Goal: Complete application form: Complete application form

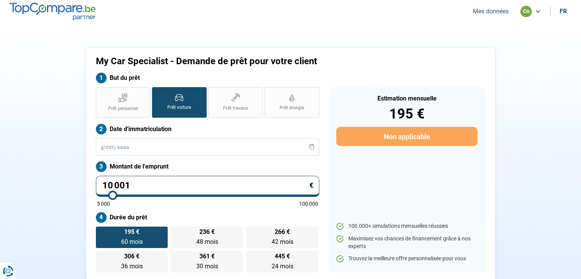
click at [532, 14] on div "co" at bounding box center [530, 11] width 21 height 11
click at [379, 45] on section "My Car Specialist - Demande de prêt pour votre client But du prêt Prêt personne…" at bounding box center [290, 164] width 581 height 282
drag, startPoint x: 136, startPoint y: 184, endPoint x: 10, endPoint y: 189, distance: 126.1
click at [10, 189] on section "My Car Specialist - Demande de prêt pour votre client But du prêt Prêt personne…" at bounding box center [290, 164] width 581 height 282
type input "2"
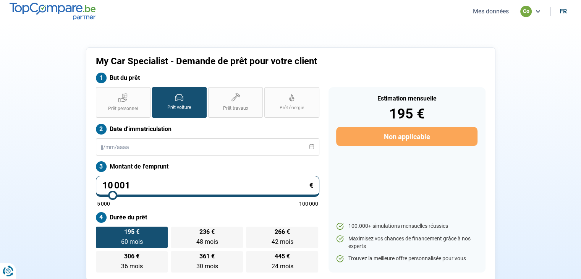
type input "5000"
type input "24"
type input "5000"
type input "249"
type input "5000"
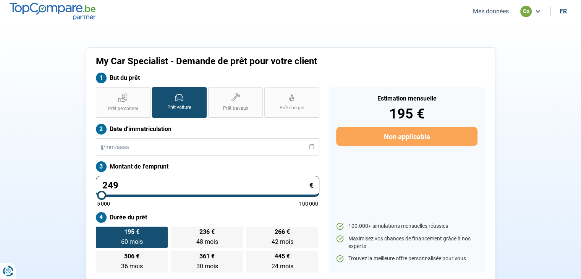
type input "2 499"
type input "5000"
type input "24 990"
type input "25000"
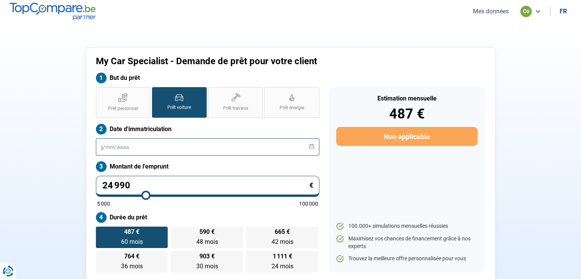
type input "24 990"
click at [130, 146] on input "text" at bounding box center [207, 146] width 223 height 17
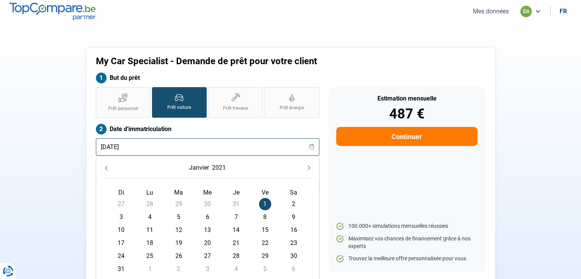
scroll to position [76, 0]
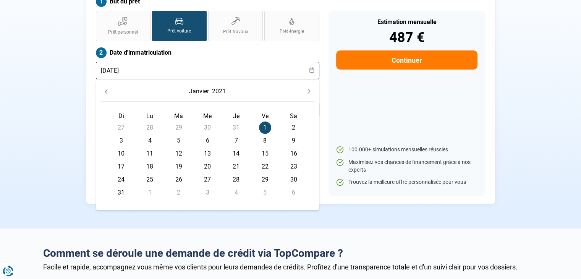
type input "[DATE]"
click at [262, 124] on span "1" at bounding box center [265, 127] width 12 height 12
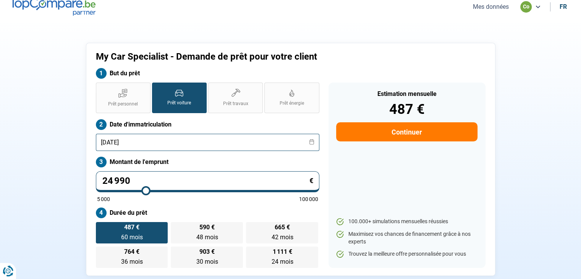
scroll to position [0, 0]
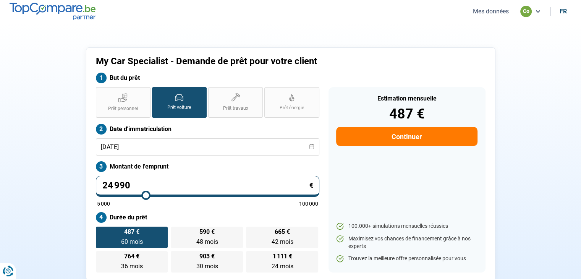
click at [377, 130] on button "Continuer" at bounding box center [406, 136] width 141 height 19
select select "32"
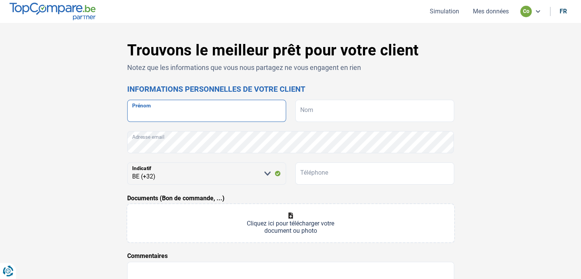
click at [180, 113] on input "Prénom" at bounding box center [206, 111] width 159 height 22
type input "DORIN"
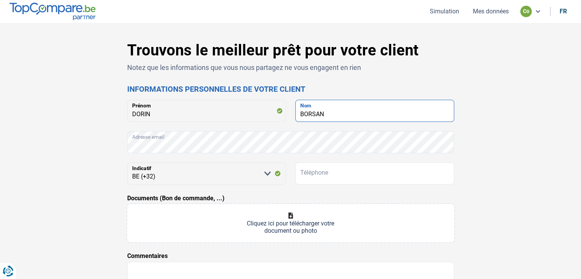
type input "BORSAN"
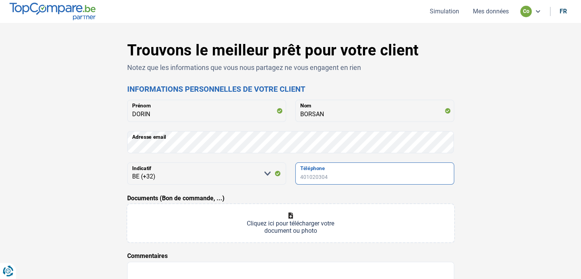
click at [312, 175] on input "Téléphone" at bounding box center [374, 173] width 159 height 22
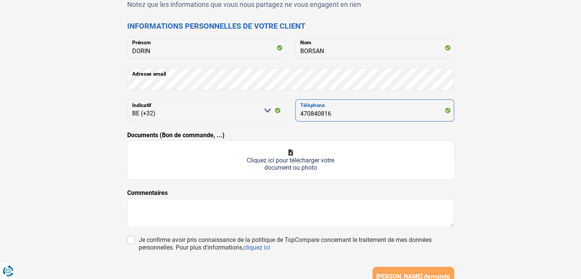
scroll to position [76, 0]
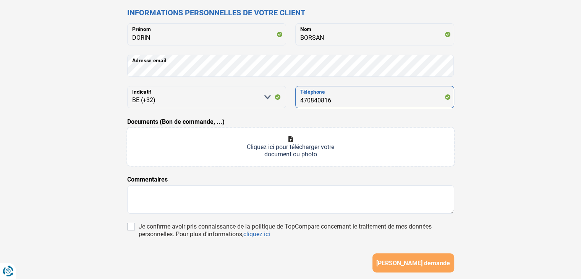
type input "470840816"
click at [291, 142] on input "Documents (Bon de commande, ...)" at bounding box center [290, 147] width 327 height 38
type input "C:\fakepath\PAYSLIP07.pdf"
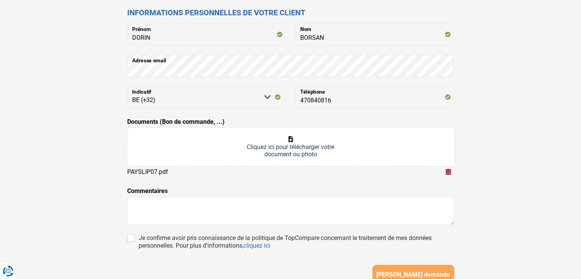
click at [296, 147] on input "Documents (Bon de commande, ...)" at bounding box center [290, 147] width 327 height 38
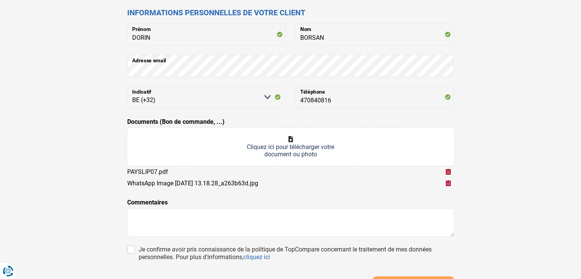
type input "C:\fakepath\WhatsApp Image [DATE] à 13.18.28_91f9fc3d.jpg"
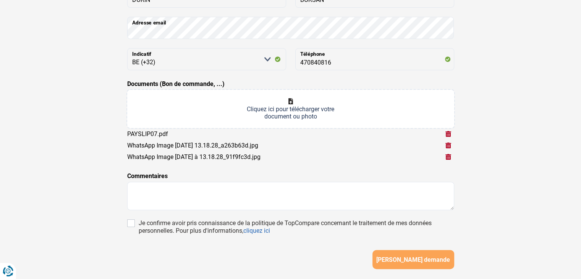
scroll to position [153, 0]
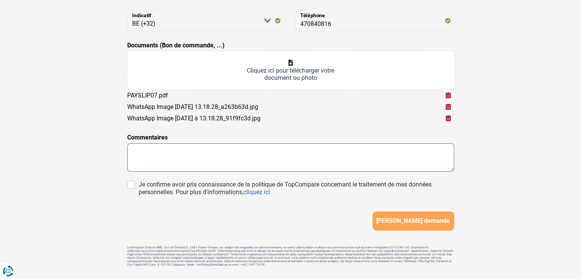
click at [172, 156] on textarea at bounding box center [290, 157] width 327 height 28
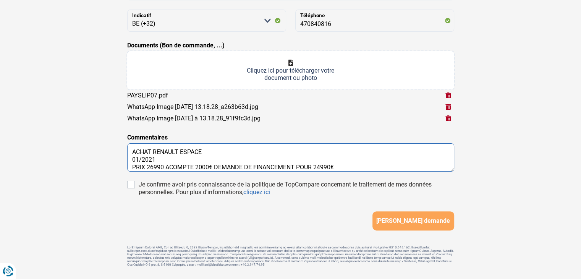
click at [164, 168] on textarea "ACHAT RENAULT ESPACE 01/2021 PRIX 26990 ACOMPTE 2000€ DEMANDE DE FINANCEMENT PO…" at bounding box center [290, 157] width 327 height 28
type textarea "ACHAT RENAULT ESPACE 01/2021 PRIX 26990€ ACOMPTE 2000€ DEMANDE DE FINANCEMENT P…"
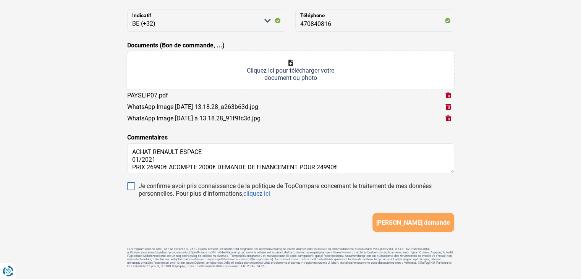
click at [128, 185] on input "Je confirme avoir pris connaissance de la politique de TopCompare concernant le…" at bounding box center [131, 186] width 8 height 8
checkbox input "true"
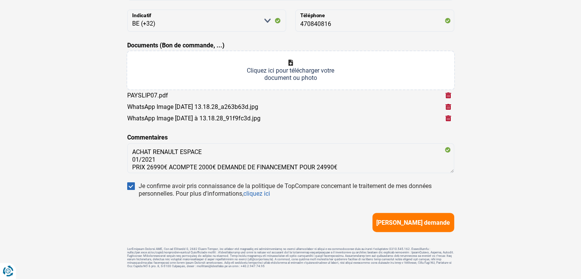
click at [399, 225] on span "[PERSON_NAME] demande" at bounding box center [413, 222] width 74 height 7
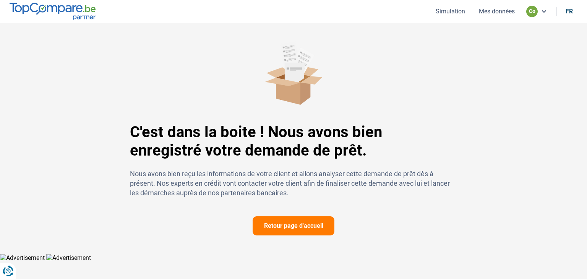
click at [484, 13] on button "Mes données" at bounding box center [496, 11] width 40 height 8
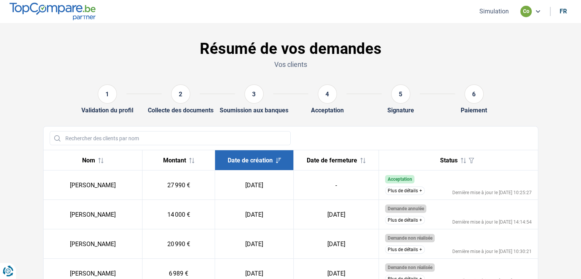
click at [408, 191] on button "Plus de détails" at bounding box center [405, 190] width 40 height 8
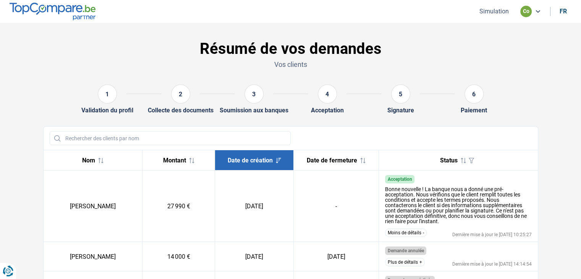
click at [493, 12] on button "Simulation" at bounding box center [494, 11] width 34 height 8
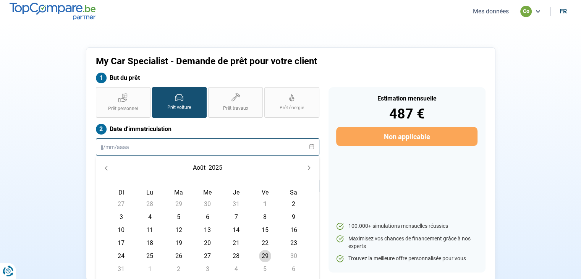
click at [132, 146] on input "text" at bounding box center [207, 146] width 223 height 17
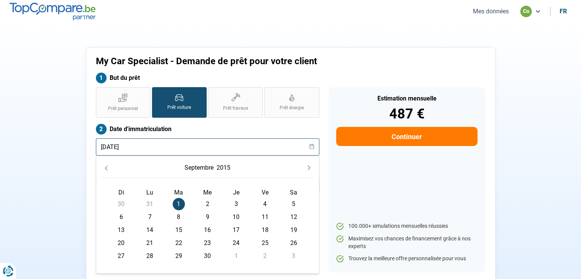
type input "[DATE]"
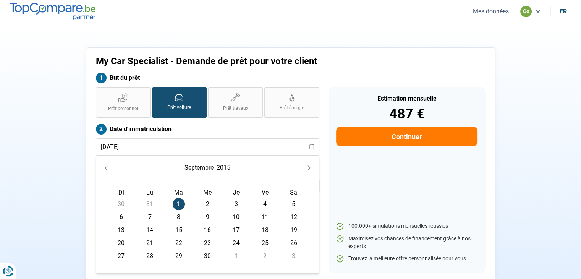
click at [178, 204] on span "1" at bounding box center [179, 204] width 12 height 12
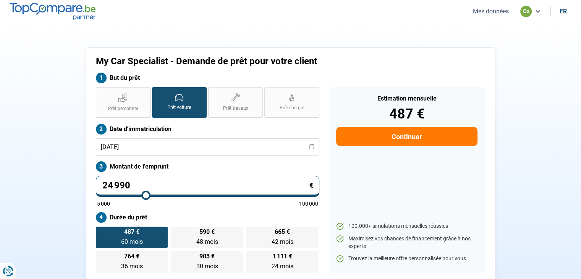
drag, startPoint x: 131, startPoint y: 185, endPoint x: 64, endPoint y: 187, distance: 67.6
click at [64, 187] on div "My Car Specialist - Demande de prêt pour votre client But du prêt Prêt personne…" at bounding box center [291, 163] width 504 height 233
type input "1"
type input "5000"
type input "15"
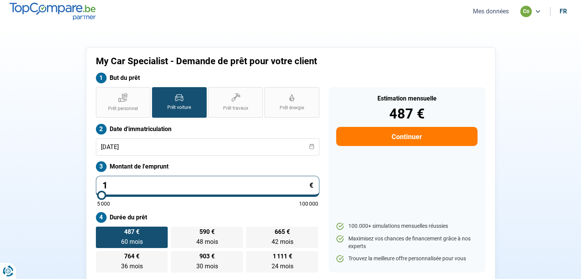
type input "5000"
type input "159"
type input "5000"
type input "1 599"
type input "5000"
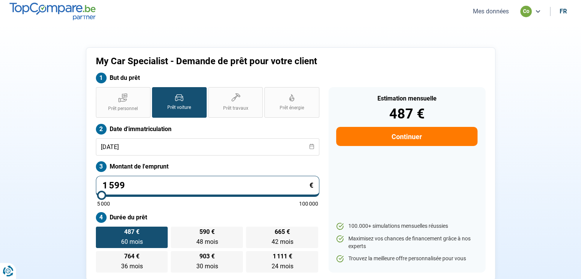
type input "15 990"
type input "16000"
type input "15 990"
type input "16000"
click at [374, 187] on div "Estimation mensuelle 487 € Continuer 100.000+ simulations mensuelles réussies M…" at bounding box center [406, 179] width 157 height 185
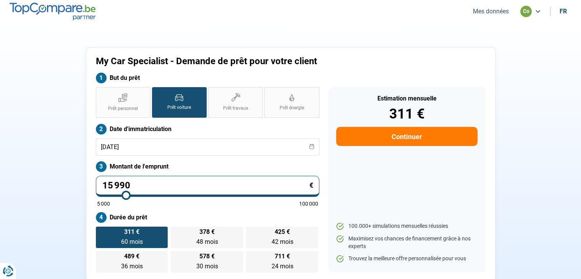
click at [408, 138] on button "Continuer" at bounding box center [406, 136] width 141 height 19
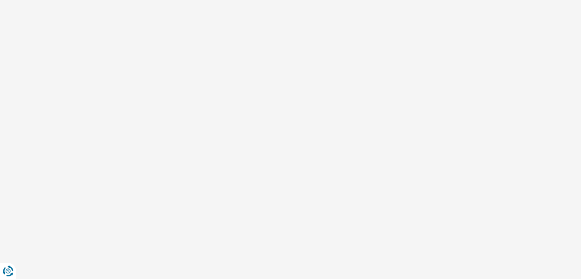
select select "32"
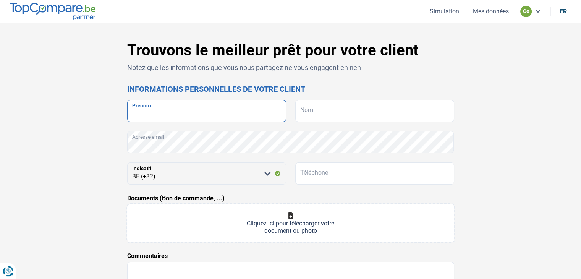
click at [138, 115] on input "Prénom" at bounding box center [206, 111] width 159 height 22
type input "[PERSON_NAME]"
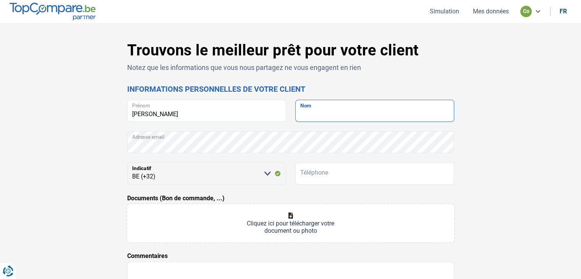
click at [339, 113] on input "Nom" at bounding box center [374, 111] width 159 height 22
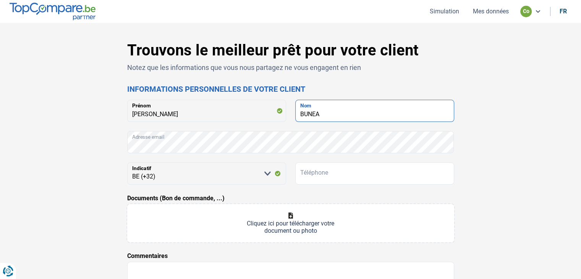
type input "BUNEA"
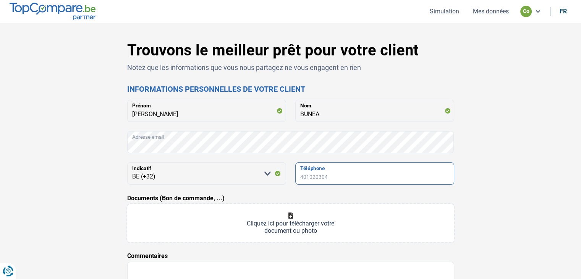
click at [320, 173] on input "Téléphone" at bounding box center [374, 173] width 159 height 22
type input "466057255"
click at [288, 216] on input "Documents (Bon de commande, ...)" at bounding box center [290, 223] width 327 height 38
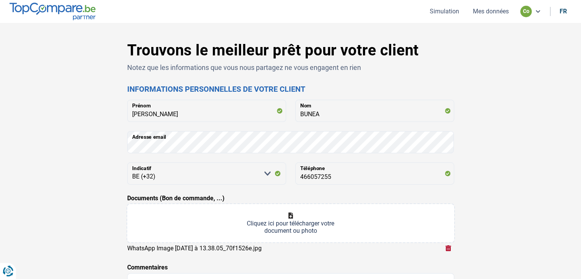
click at [307, 222] on input "Documents (Bon de commande, ...)" at bounding box center [290, 223] width 327 height 38
type input "C:\fakepath\WhatsApp Image [DATE] 13.38.05_a3e94110.jpg"
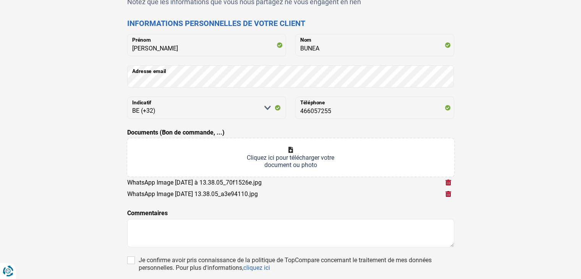
scroll to position [76, 0]
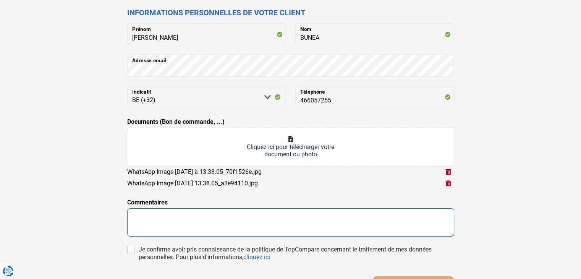
click at [146, 212] on textarea at bounding box center [290, 222] width 327 height 28
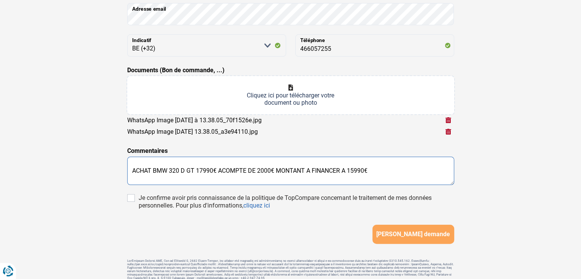
scroll to position [115, 0]
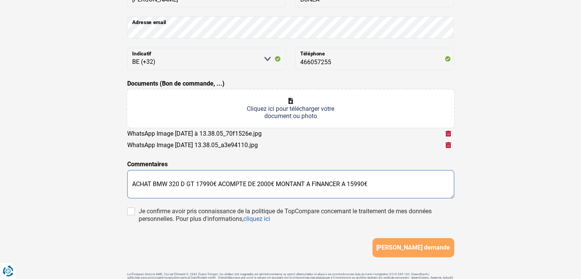
type textarea "ACHAT BMW 320 D GT 17990€ ACOMPTE DE 2000€ MONTANT A FINANCER A 15990€"
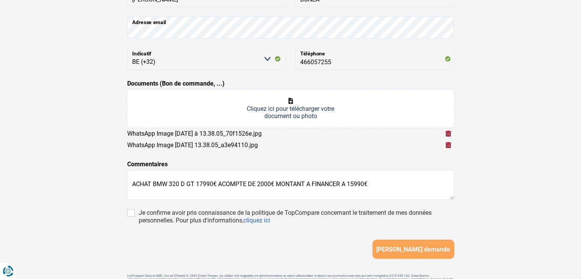
click at [286, 107] on input "Documents (Bon de commande, ...)" at bounding box center [290, 108] width 327 height 38
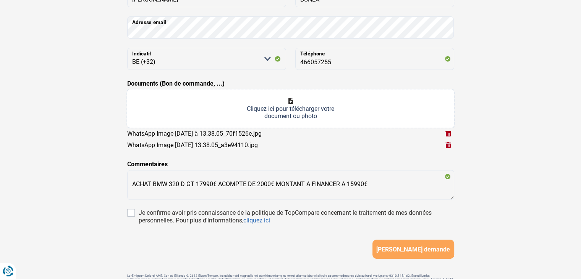
type input "C:\fakepath\PAYSLIP07 BUNEA.pdf"
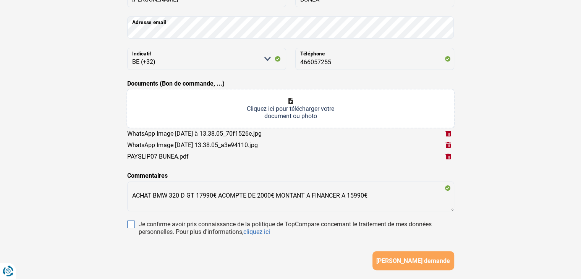
click at [131, 225] on input "Je confirme avoir pris connaissance de la politique de TopCompare concernant le…" at bounding box center [131, 224] width 8 height 8
checkbox input "true"
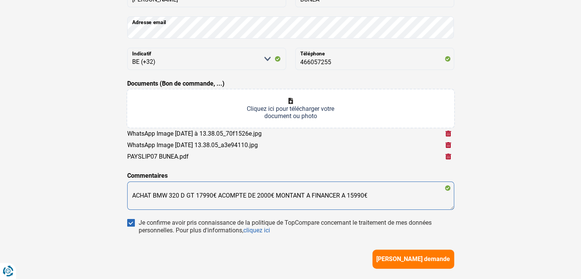
click at [193, 195] on textarea "ACHAT BMW 320 D GT 17990€ ACOMPTE DE 2000€ MONTANT A FINANCER A 15990€" at bounding box center [290, 195] width 327 height 28
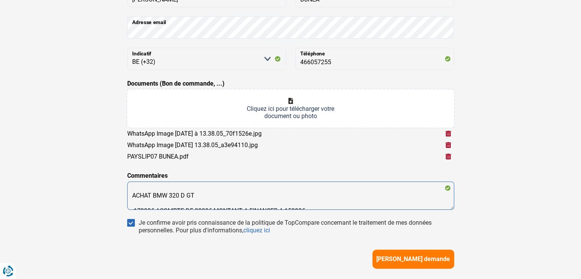
scroll to position [5, 0]
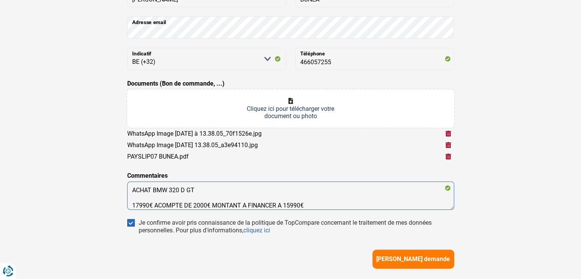
click at [250, 192] on textarea "ACHAT BMW 320 D GT 17990€ ACOMPTE DE 2000€ MONTANT A FINANCER A 15990€" at bounding box center [290, 195] width 327 height 28
type textarea "ACHAT BMW 320 D GT [DATE] 17990€ ACOMPTE DE 2000€ MONTANT A FINANCER A 15990€"
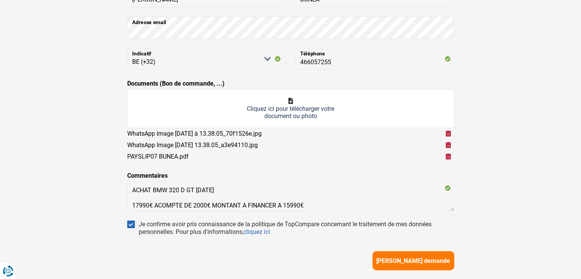
click at [394, 255] on button "[PERSON_NAME] demande" at bounding box center [413, 260] width 82 height 19
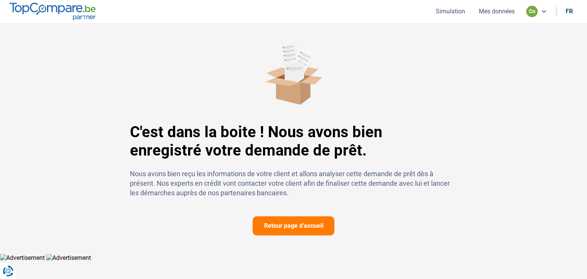
click at [446, 10] on button "Simulation" at bounding box center [450, 11] width 34 height 8
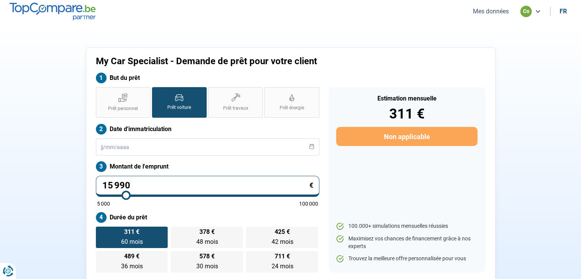
drag, startPoint x: 135, startPoint y: 187, endPoint x: 69, endPoint y: 187, distance: 66.5
click at [69, 187] on div "My Car Specialist - Demande de prêt pour votre client But du prêt Prêt personne…" at bounding box center [291, 163] width 504 height 233
type input "5"
type input "5000"
type input "53"
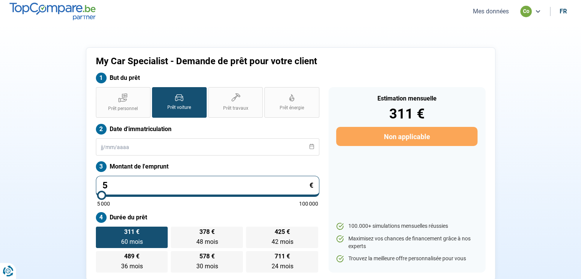
type input "5000"
type input "539"
type input "5000"
type input "5 399"
type input "5500"
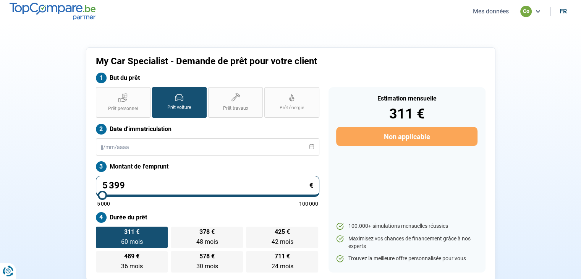
type input "53 990"
type input "54000"
type input "53 990"
type input "54000"
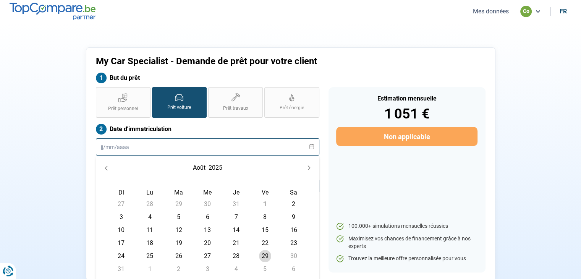
click at [149, 149] on input "text" at bounding box center [207, 146] width 223 height 17
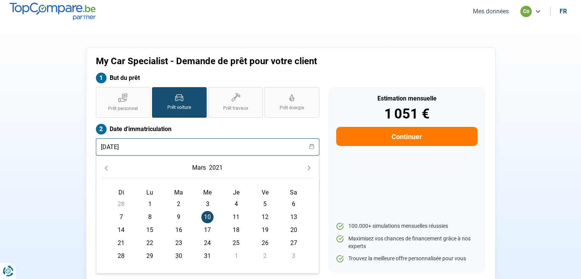
type input "[DATE]"
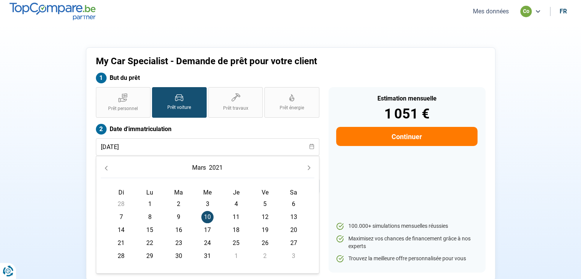
click at [211, 216] on span "10" at bounding box center [207, 217] width 12 height 12
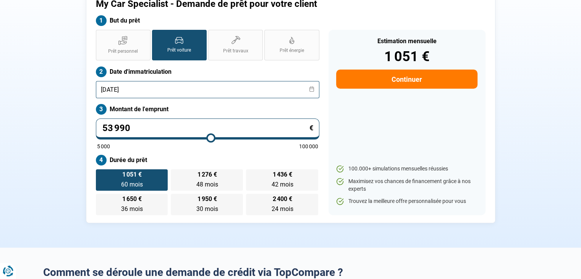
scroll to position [76, 0]
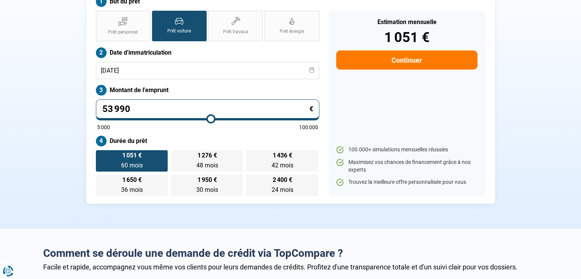
click at [408, 58] on button "Continuer" at bounding box center [406, 59] width 141 height 19
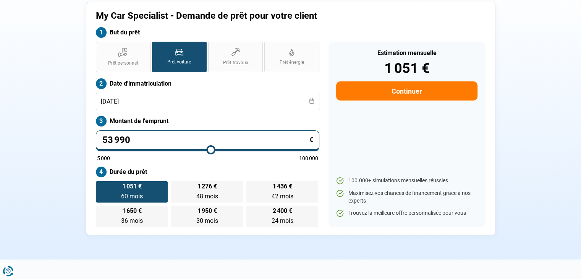
select select "32"
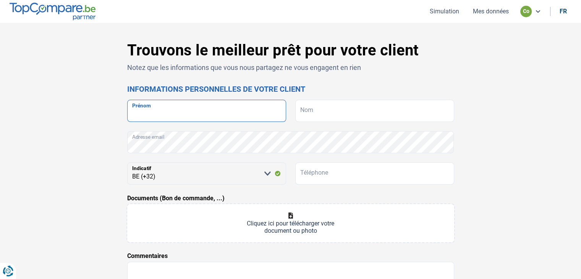
click at [172, 117] on input "Prénom" at bounding box center [206, 111] width 159 height 22
type input "IONEL"
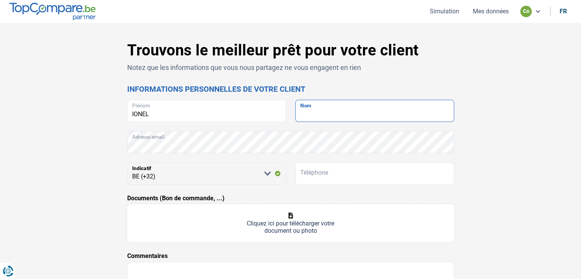
click at [302, 112] on input "Nom" at bounding box center [374, 111] width 159 height 22
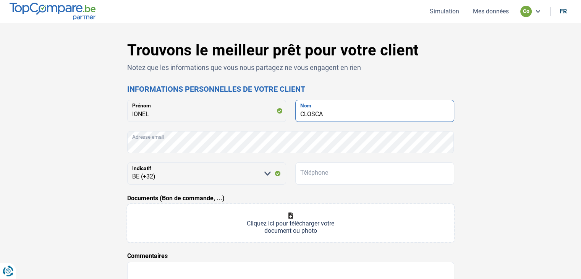
type input "CLOSCA"
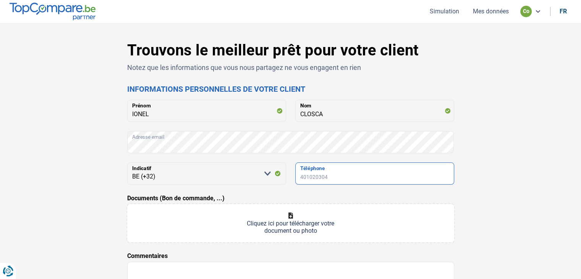
click at [348, 176] on input "Téléphone" at bounding box center [374, 173] width 159 height 22
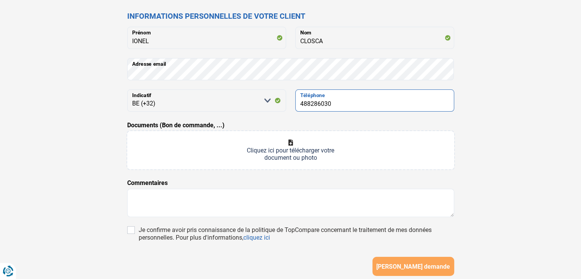
scroll to position [76, 0]
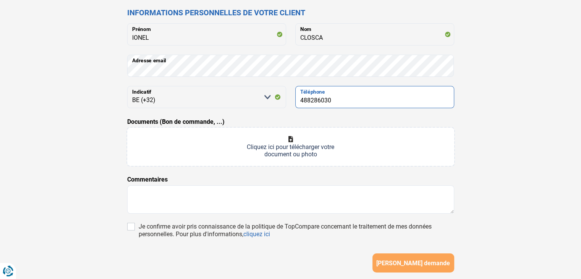
type input "488286030"
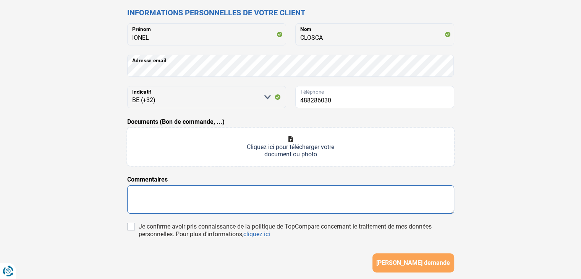
click at [163, 196] on textarea at bounding box center [290, 199] width 327 height 28
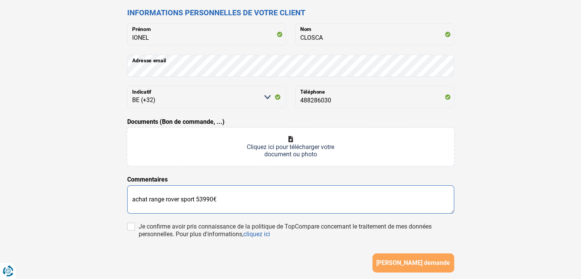
type textarea "achat range rover sport 53990€"
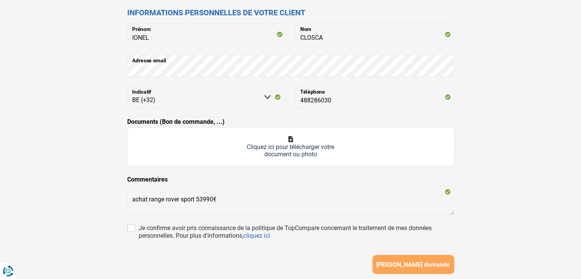
click at [290, 149] on input "Documents (Bon de commande, ...)" at bounding box center [290, 147] width 327 height 38
type input "C:\fakepath\WhatsApp Image [DATE] 13.46.16_e518ccf5.jpg"
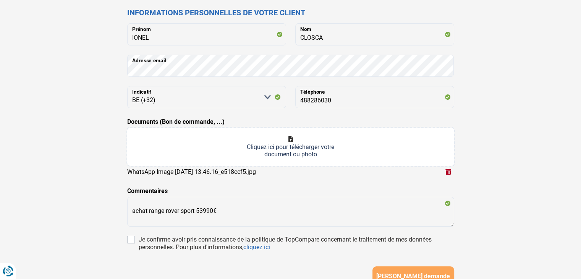
click at [292, 142] on input "Documents (Bon de commande, ...)" at bounding box center [290, 147] width 327 height 38
type input "C:\fakepath\WhatsApp Image [DATE] 13.46.16_f9475c3b.jpg"
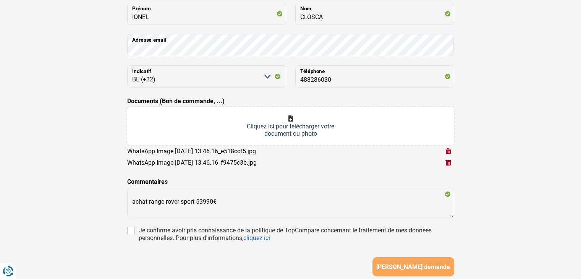
scroll to position [89, 0]
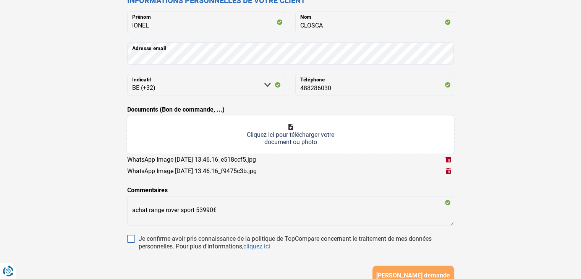
click at [129, 242] on input "Je confirme avoir pris connaissance de la politique de TopCompare concernant le…" at bounding box center [131, 239] width 8 height 8
checkbox input "true"
click at [405, 268] on button "[PERSON_NAME] demande" at bounding box center [413, 274] width 82 height 19
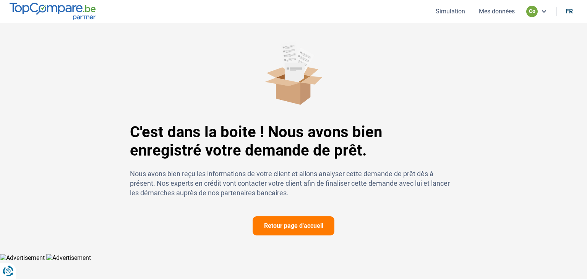
click at [290, 233] on button "Retour page d'accueil" at bounding box center [293, 225] width 82 height 19
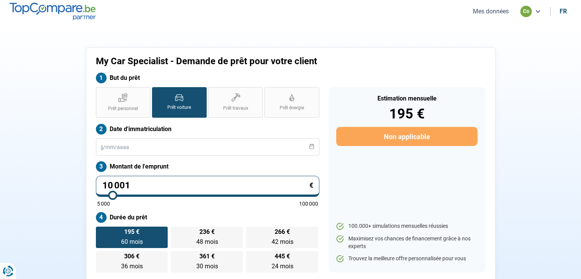
click at [498, 12] on button "Mes données" at bounding box center [491, 11] width 40 height 8
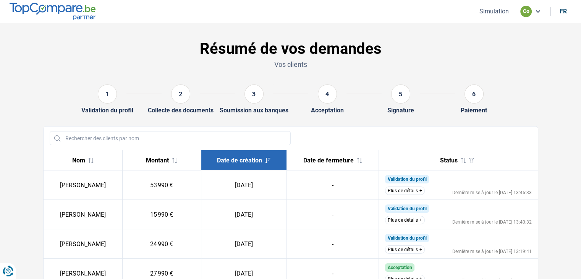
scroll to position [38, 0]
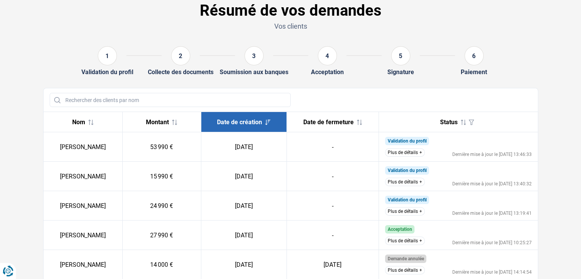
click at [395, 210] on button "Plus de détails" at bounding box center [405, 211] width 40 height 8
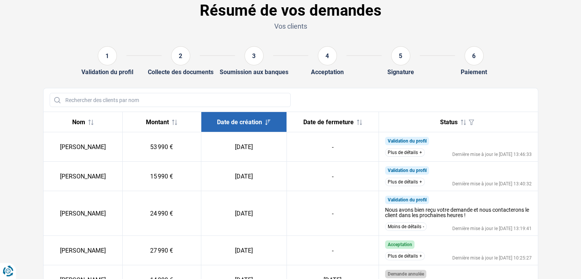
click at [406, 191] on td "Validation du profil Nous avons bien reçu votre demande et nous contacterons le…" at bounding box center [458, 213] width 159 height 45
click at [406, 185] on button "Plus de détails" at bounding box center [405, 182] width 40 height 8
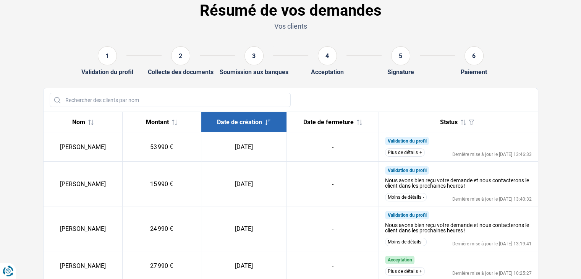
click at [411, 151] on button "Plus de détails" at bounding box center [405, 152] width 40 height 8
